Goal: Task Accomplishment & Management: Manage account settings

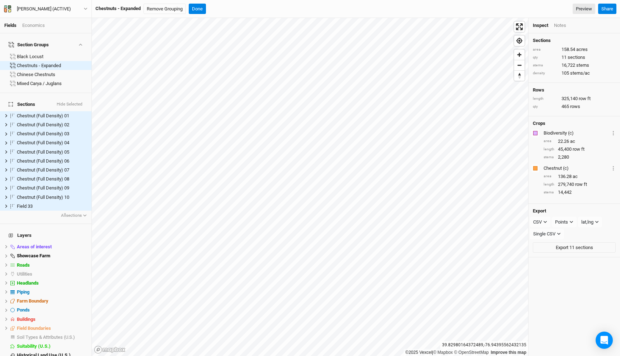
scroll to position [13, 0]
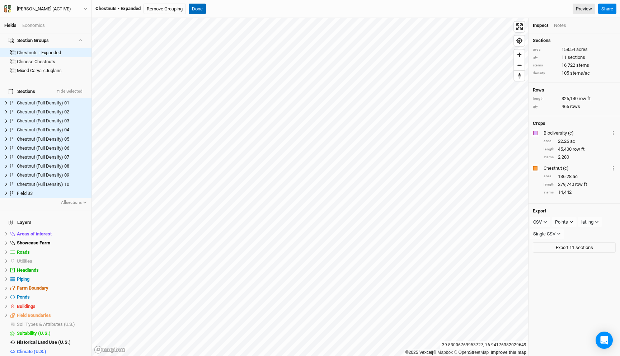
click at [198, 11] on button "Done" at bounding box center [197, 9] width 17 height 11
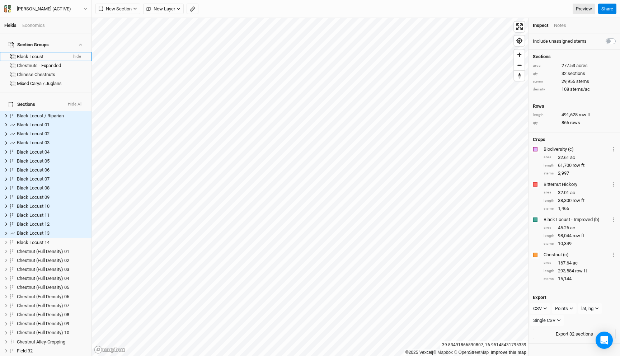
click at [39, 54] on div "Black Locust" at bounding box center [42, 57] width 50 height 6
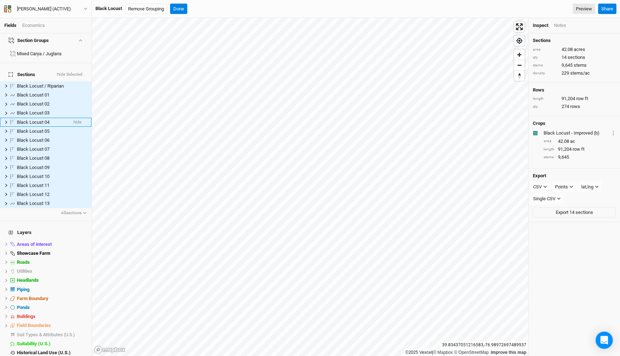
click at [39, 118] on li "Black Locust 04 hide" at bounding box center [45, 122] width 91 height 9
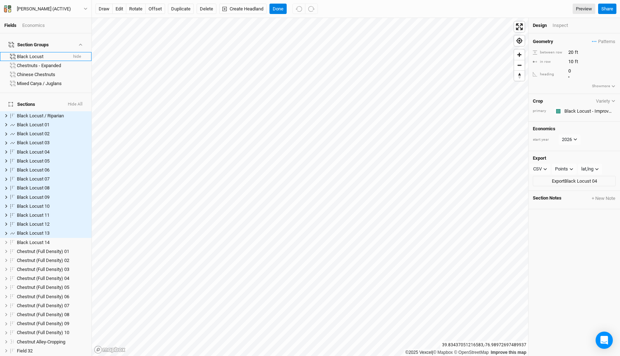
click at [38, 54] on div "Black Locust" at bounding box center [42, 57] width 50 height 6
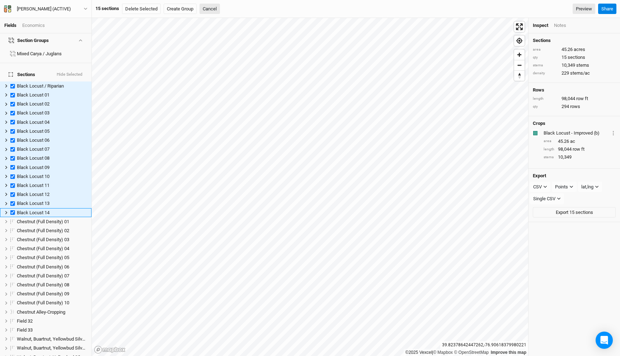
scroll to position [39, 0]
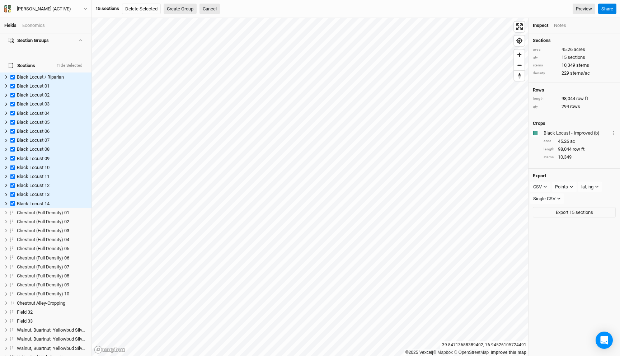
click at [180, 10] on button "Create Group" at bounding box center [180, 9] width 33 height 11
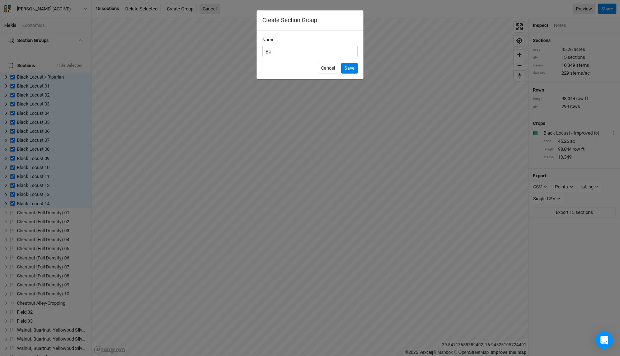
type input "B"
type input "Black Locust"
click at [341, 63] on button "Save" at bounding box center [349, 68] width 16 height 11
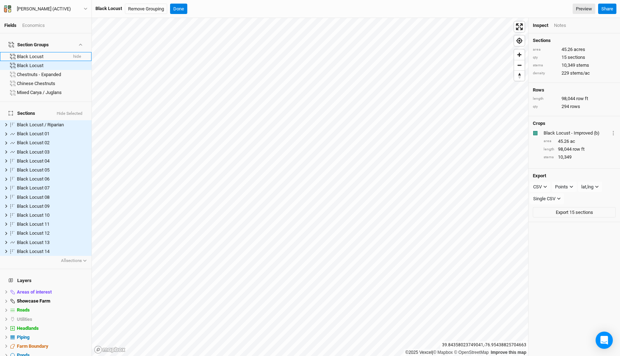
click at [47, 54] on div "Black Locust" at bounding box center [42, 57] width 50 height 6
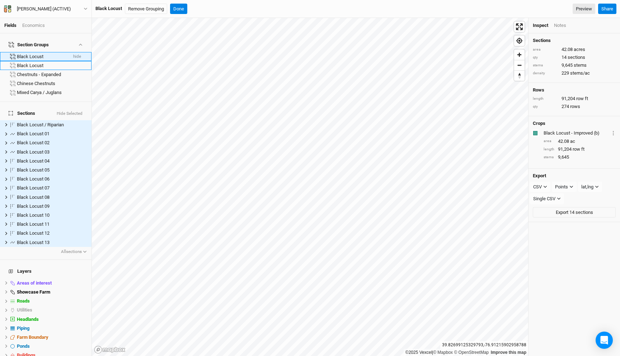
click at [34, 63] on div "Black Locust" at bounding box center [52, 66] width 70 height 6
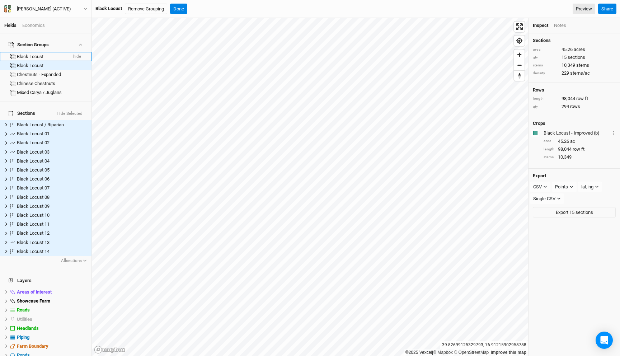
click at [36, 54] on div "Black Locust" at bounding box center [42, 57] width 50 height 6
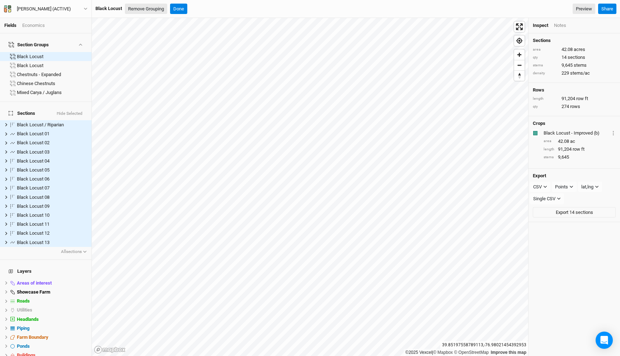
click at [141, 7] on button "Remove Grouping" at bounding box center [146, 9] width 42 height 11
click at [231, 1] on div "Are you sure you want to remove this grouping? Cancel Confirm Preview Share" at bounding box center [356, 9] width 528 height 18
click at [231, 8] on button "Confirm" at bounding box center [228, 9] width 22 height 11
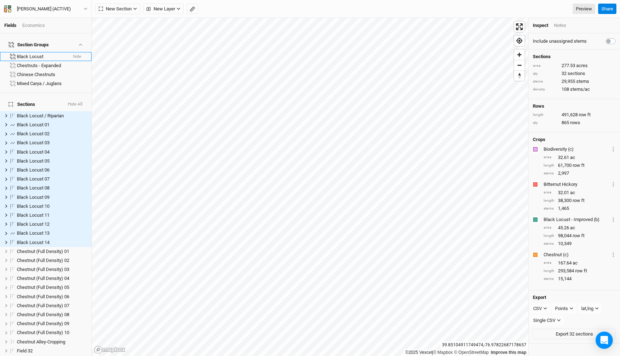
click at [41, 54] on div "Black Locust" at bounding box center [42, 57] width 50 height 6
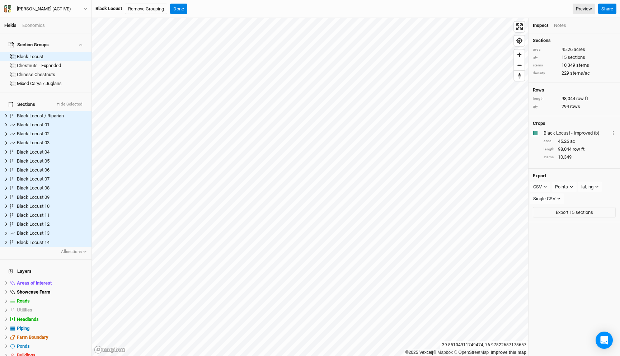
scroll to position [39, 0]
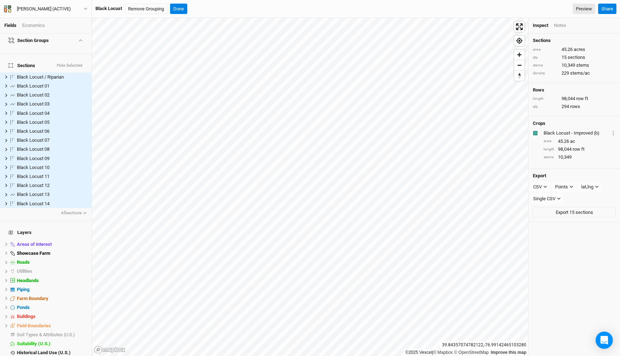
click at [30, 24] on div "Economics" at bounding box center [33, 25] width 23 height 6
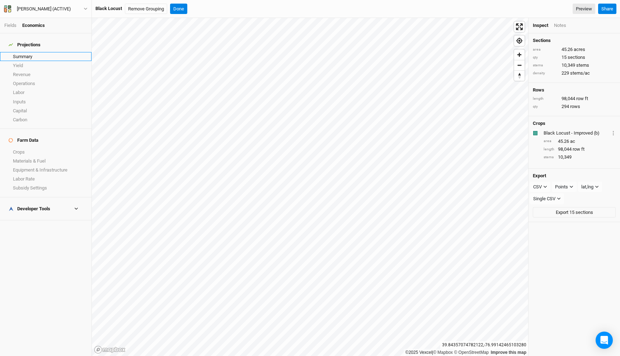
click at [34, 52] on link "Summary" at bounding box center [45, 56] width 91 height 9
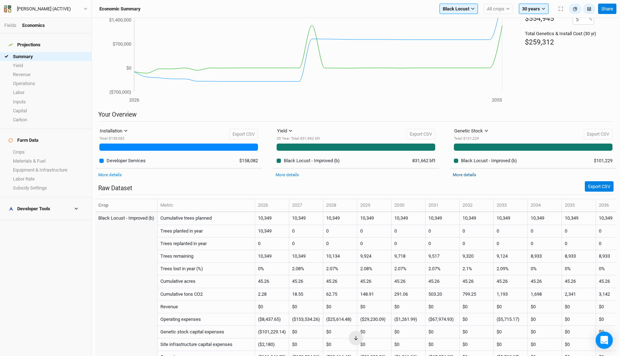
scroll to position [206, 0]
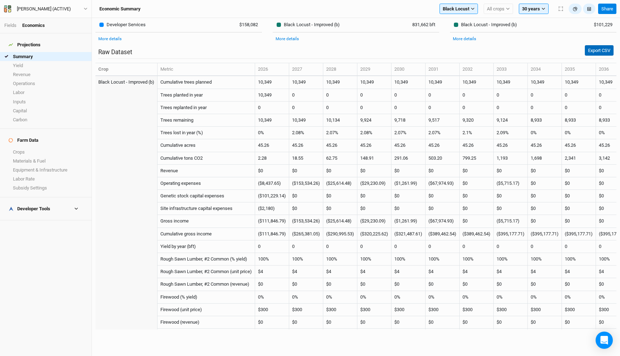
click at [599, 48] on button "Export CSV" at bounding box center [599, 50] width 29 height 11
click at [469, 13] on button "Black Locust" at bounding box center [458, 9] width 38 height 11
click at [392, 15] on div "Economic Summary Black Locust Filter by section group Black Locust Chestnuts - …" at bounding box center [356, 9] width 528 height 18
drag, startPoint x: 525, startPoint y: 85, endPoint x: 538, endPoint y: 85, distance: 13.3
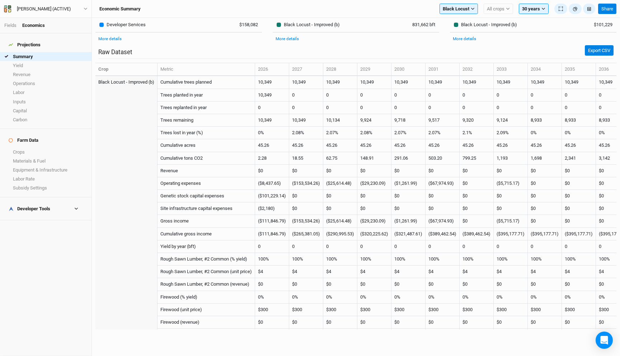
copy div "45.26"
click at [305, 214] on td "$0" at bounding box center [306, 208] width 34 height 13
click at [87, 355] on icon "button" at bounding box center [86, 362] width 4 height 4
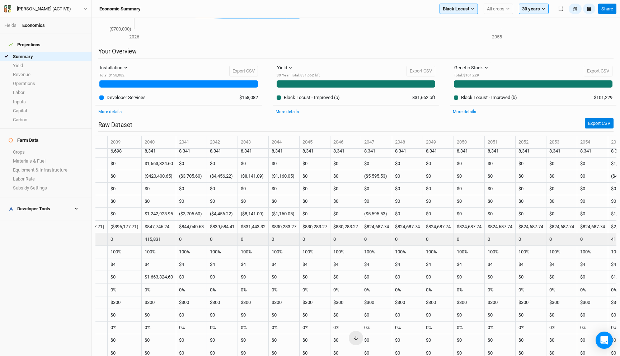
scroll to position [80, 648]
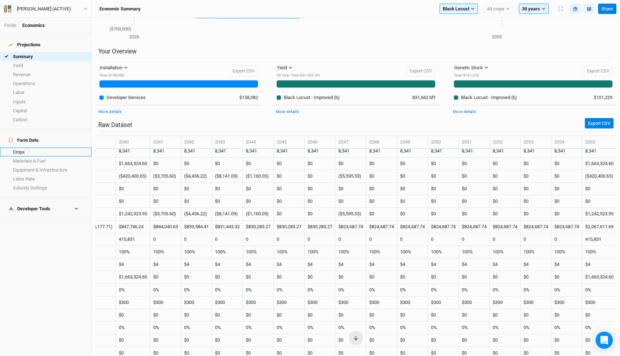
click at [19, 147] on link "Crops" at bounding box center [45, 151] width 91 height 9
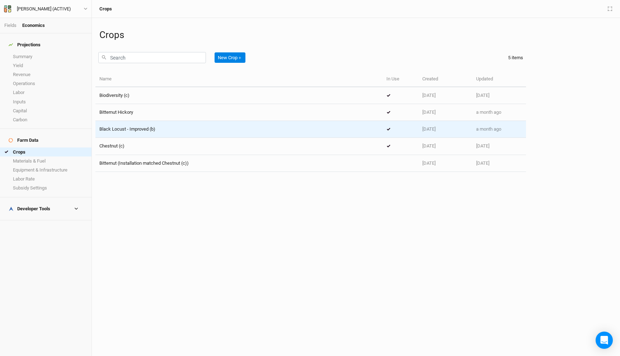
click at [136, 128] on span "Black Locust - Improved (b)" at bounding box center [127, 128] width 56 height 5
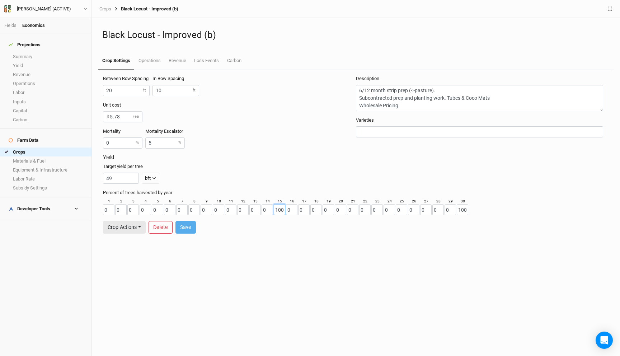
click at [278, 210] on input "100" at bounding box center [279, 209] width 11 height 11
click at [284, 186] on div "Yield Target yield per tree 49 bft lbs bft" at bounding box center [356, 171] width 506 height 35
click at [154, 58] on link "Operations" at bounding box center [149, 61] width 30 height 18
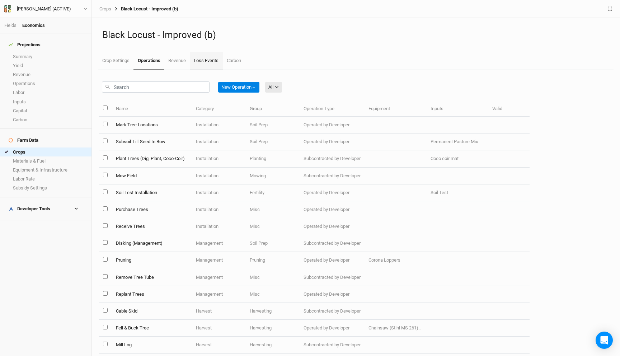
click at [205, 64] on link "Loss Events" at bounding box center [206, 61] width 33 height 18
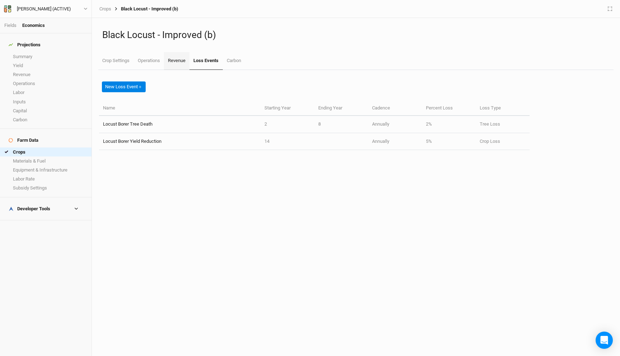
click at [179, 61] on link "Revenue" at bounding box center [176, 61] width 25 height 18
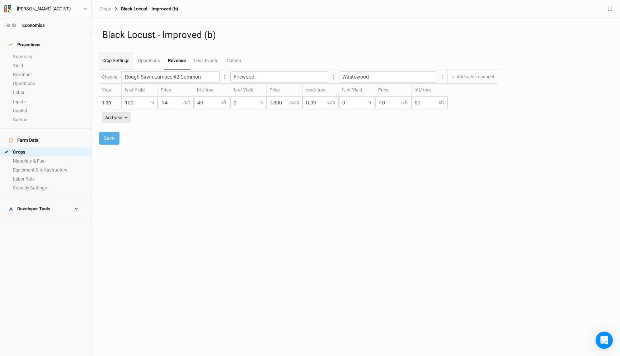
click at [116, 55] on link "Crop Settings" at bounding box center [115, 61] width 35 height 18
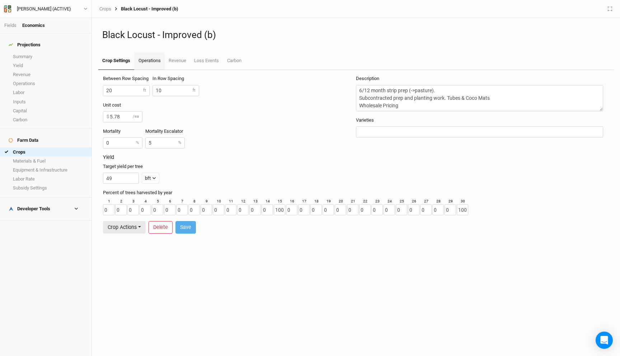
click at [148, 57] on link "Operations" at bounding box center [149, 61] width 30 height 18
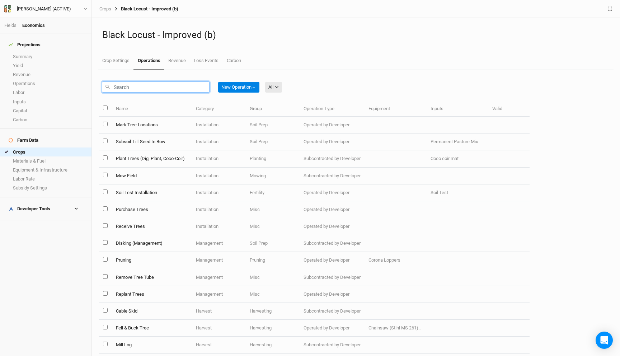
click at [141, 89] on input "text" at bounding box center [156, 86] width 108 height 11
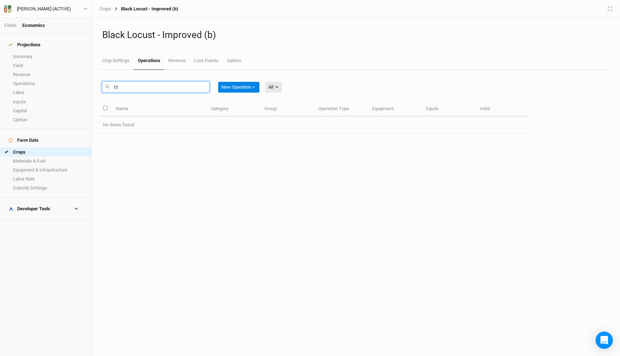
type input "t"
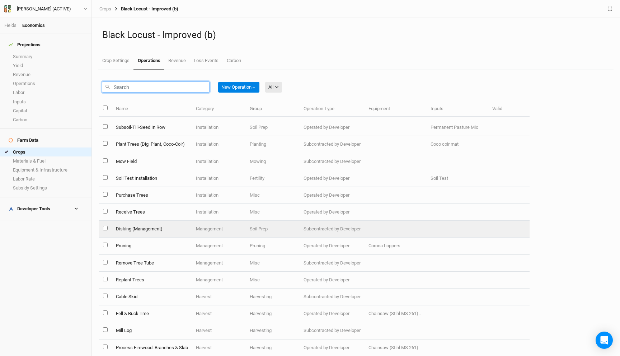
scroll to position [20, 0]
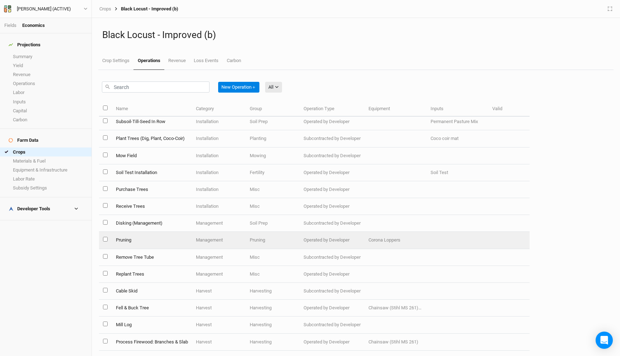
click at [154, 240] on td "Pruning" at bounding box center [152, 240] width 80 height 17
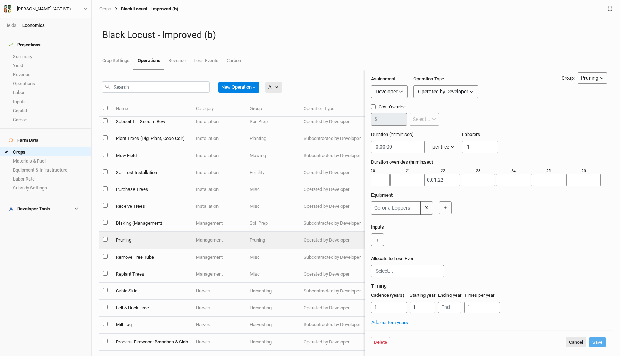
scroll to position [0, 685]
click at [573, 341] on button "Cancel" at bounding box center [576, 342] width 20 height 11
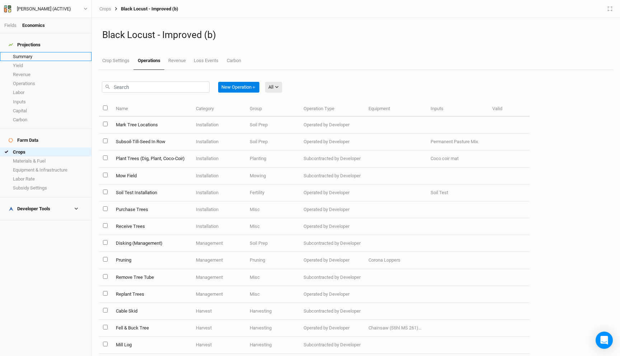
click at [30, 52] on link "Summary" at bounding box center [45, 56] width 91 height 9
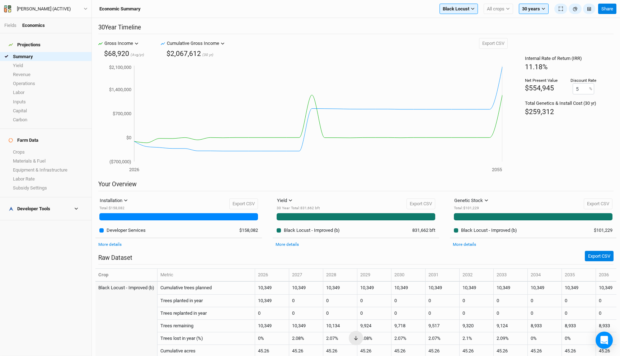
drag, startPoint x: 538, startPoint y: 190, endPoint x: 516, endPoint y: 190, distance: 21.9
